Goal: Task Accomplishment & Management: Manage account settings

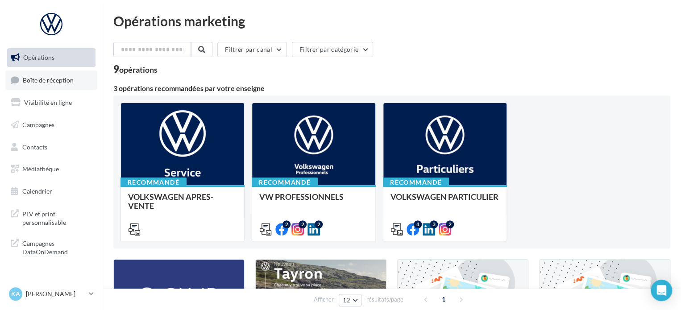
click at [65, 82] on span "Boîte de réception" at bounding box center [48, 80] width 51 height 8
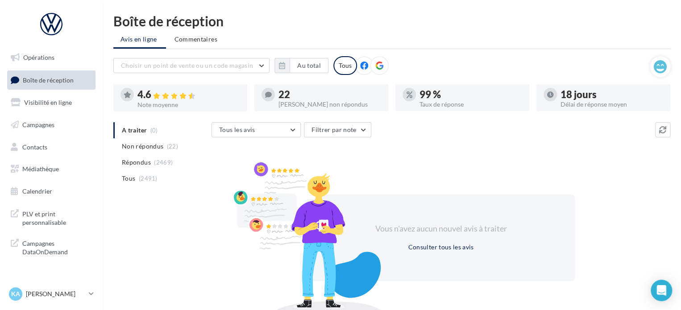
click at [146, 144] on span "Non répondus" at bounding box center [143, 146] width 42 height 9
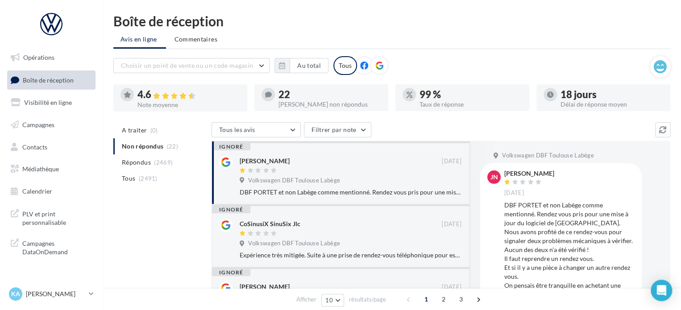
click at [135, 179] on li "Tous (2491)" at bounding box center [160, 179] width 95 height 16
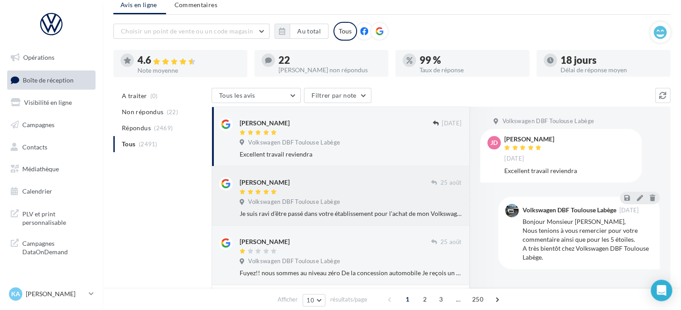
scroll to position [89, 0]
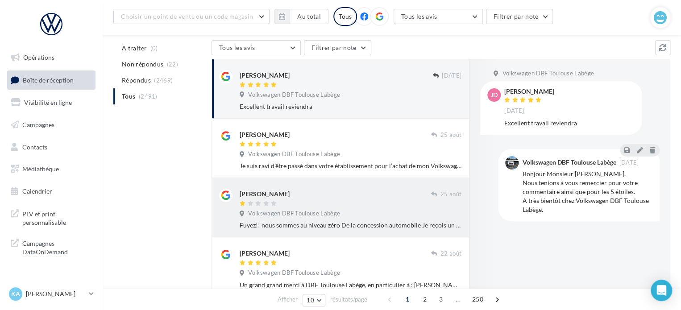
click at [396, 210] on div "Volkswagen DBF Toulouse Labège" at bounding box center [351, 215] width 222 height 10
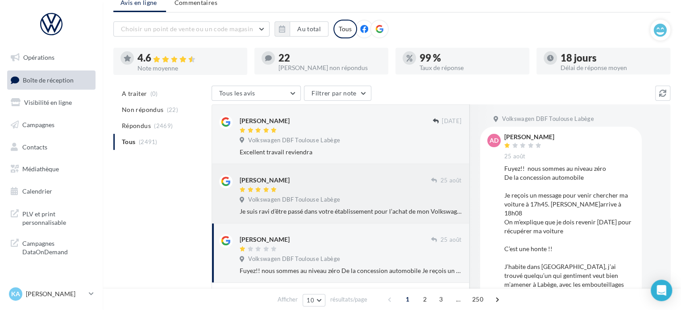
scroll to position [0, 0]
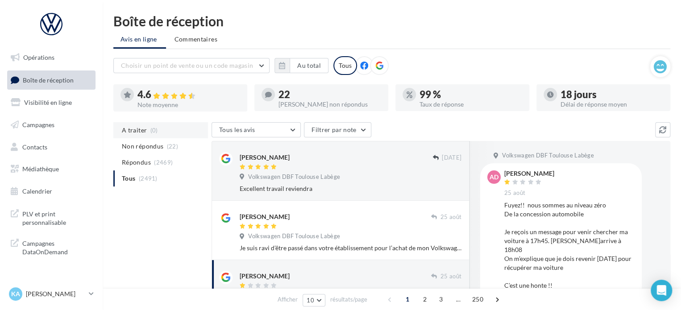
click at [148, 136] on li "A traiter (0)" at bounding box center [160, 130] width 95 height 16
